Goal: Transaction & Acquisition: Purchase product/service

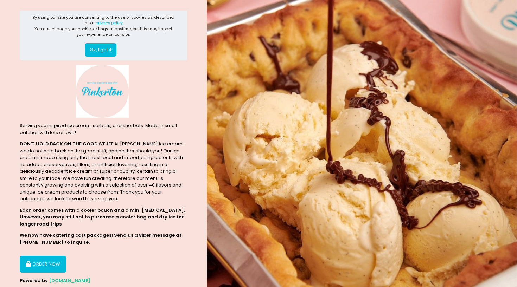
click at [45, 255] on div "ORDER NOW" at bounding box center [103, 261] width 167 height 23
click at [45, 263] on button "ORDER NOW" at bounding box center [43, 264] width 46 height 17
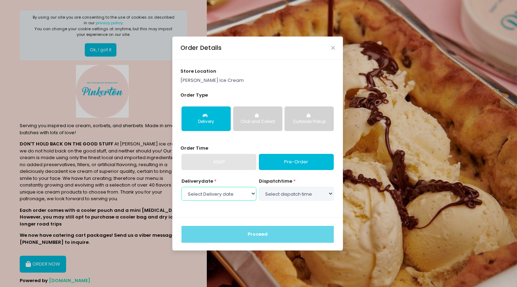
click at [238, 194] on select "Select Delivery date [DATE] [DATE] [DATE]" at bounding box center [218, 193] width 75 height 13
click at [181, 187] on select "Select Delivery date [DATE] [DATE] [DATE]" at bounding box center [218, 193] width 75 height 13
click at [238, 194] on select "Select Delivery date [DATE] [DATE] [DATE]" at bounding box center [218, 193] width 75 height 13
click at [181, 187] on select "Select Delivery date [DATE] [DATE] [DATE]" at bounding box center [218, 193] width 75 height 13
click at [229, 165] on div "ASAP" at bounding box center [218, 162] width 75 height 16
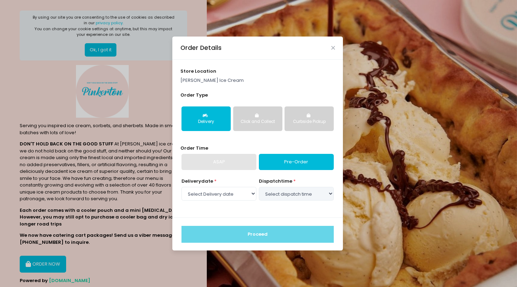
click at [240, 123] on div "Click and Collect" at bounding box center [257, 122] width 39 height 6
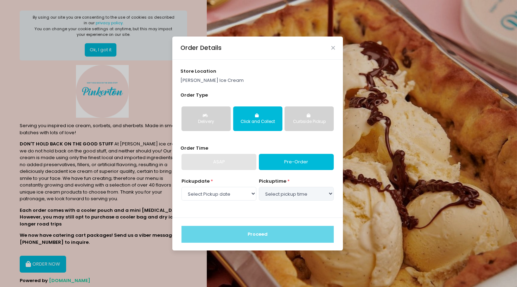
click at [212, 167] on div "ASAP" at bounding box center [218, 162] width 75 height 16
click at [209, 115] on icon "button" at bounding box center [206, 116] width 7 height 4
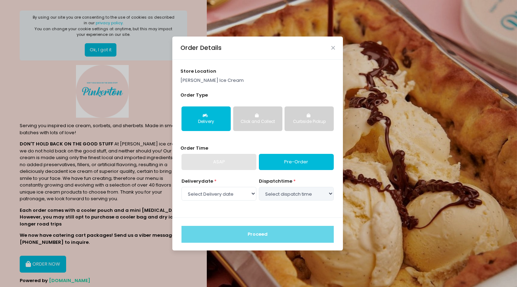
click at [313, 122] on div "Curbside Pickup" at bounding box center [308, 122] width 39 height 6
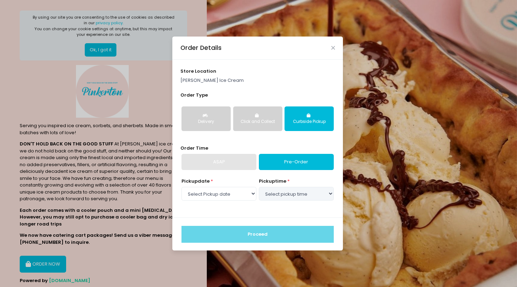
click at [196, 122] on div "Delivery" at bounding box center [205, 122] width 39 height 6
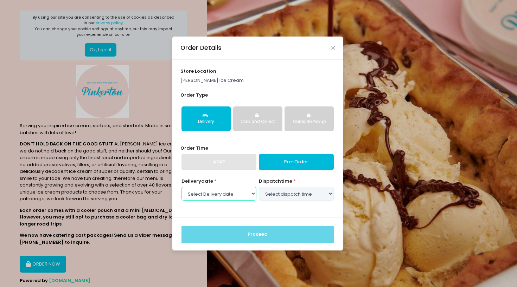
click at [236, 196] on select "Select Delivery date [DATE] [DATE] [DATE]" at bounding box center [218, 193] width 75 height 13
select select "[DATE]"
click at [181, 187] on select "Select Delivery date [DATE] [DATE] [DATE]" at bounding box center [218, 193] width 75 height 13
click at [313, 192] on select "Select dispatch time 10:00 AM - 10:30 AM 10:30 AM - 11:00 AM 11:00 AM - 11:30 A…" at bounding box center [296, 193] width 75 height 13
click at [81, 23] on div "Order Details store location [PERSON_NAME] Ice Cream Order Type Delivery Click …" at bounding box center [258, 143] width 517 height 287
